Goal: Information Seeking & Learning: Learn about a topic

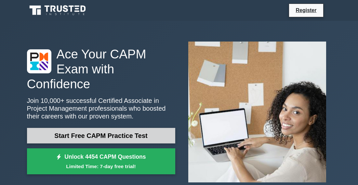
click at [74, 135] on link "Start Free CAPM Practice Test" at bounding box center [101, 136] width 148 height 16
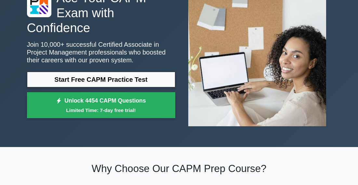
scroll to position [58, 0]
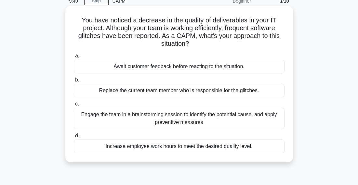
scroll to position [38, 0]
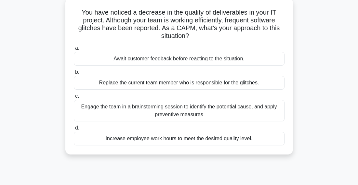
click at [163, 113] on div "Engage the team in a brainstorming session to identify the potential cause, and…" at bounding box center [179, 110] width 211 height 21
click at [74, 99] on input "c. Engage the team in a brainstorming session to identify the potential cause, …" at bounding box center [74, 96] width 0 height 4
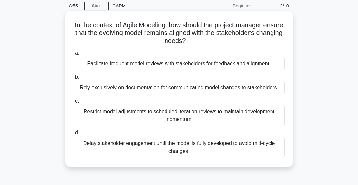
scroll to position [25, 0]
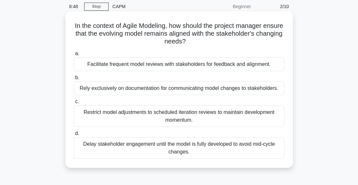
click at [156, 63] on div "Facilitate frequent model reviews with stakeholders for feedback and alignment." at bounding box center [179, 65] width 211 height 14
click at [74, 56] on input "a. Facilitate frequent model reviews with stakeholders for feedback and alignme…" at bounding box center [74, 54] width 0 height 4
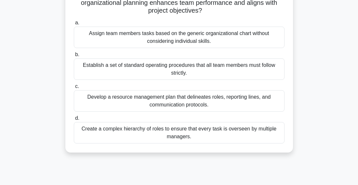
scroll to position [58, 0]
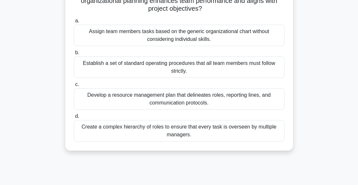
click at [182, 97] on div "Develop a resource management plan that delineates roles, reporting lines, and …" at bounding box center [179, 99] width 211 height 21
click at [74, 87] on input "c. Develop a resource management plan that delineates roles, reporting lines, a…" at bounding box center [74, 85] width 0 height 4
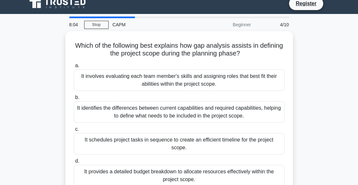
scroll to position [0, 0]
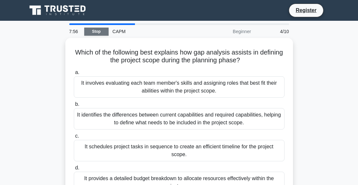
click at [91, 34] on link "Stop" at bounding box center [96, 32] width 24 height 8
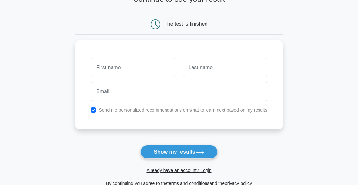
scroll to position [55, 0]
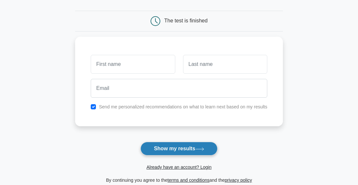
click at [159, 147] on button "Show my results" at bounding box center [179, 149] width 77 height 14
type input "...."
click at [161, 152] on button "Show my results" at bounding box center [179, 149] width 77 height 14
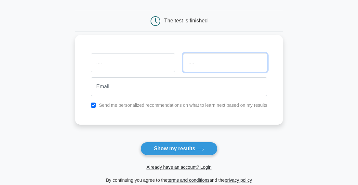
type input "...."
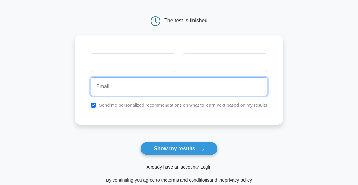
click at [188, 88] on input "email" at bounding box center [179, 86] width 177 height 19
type input "almanyaverma@gmail.com"
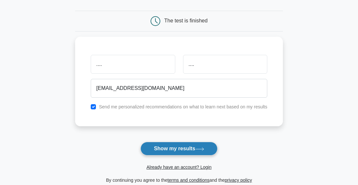
click at [181, 154] on button "Show my results" at bounding box center [179, 149] width 77 height 14
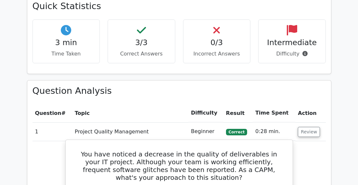
scroll to position [420, 0]
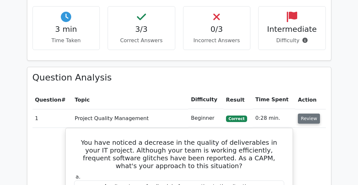
click at [305, 114] on button "Review" at bounding box center [309, 119] width 22 height 10
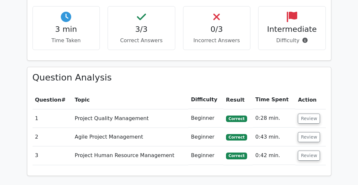
click at [282, 157] on div "Question Analysis Question # Topic Difficulty Result Time Spent Action 1 Projec…" at bounding box center [179, 121] width 304 height 109
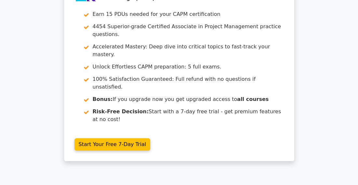
scroll to position [0, 0]
